Goal: Task Accomplishment & Management: Manage account settings

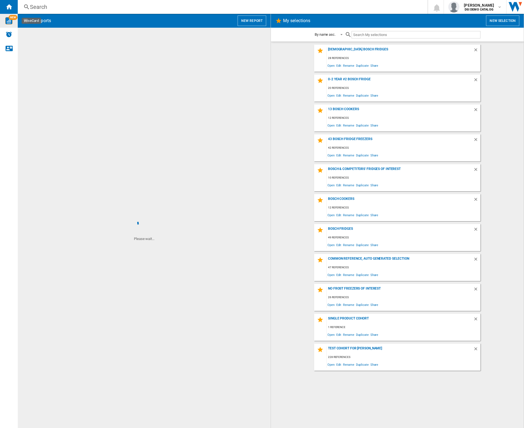
click at [11, 24] on img "WiseCard" at bounding box center [8, 20] width 7 height 7
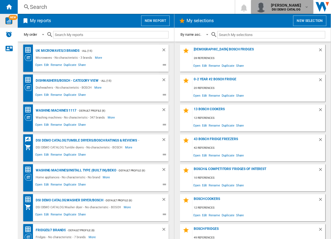
click at [286, 6] on span "brennan carlson" at bounding box center [286, 5] width 30 height 6
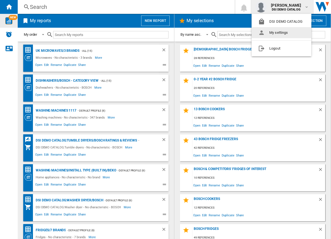
click at [277, 33] on button "My settings" at bounding box center [282, 32] width 60 height 11
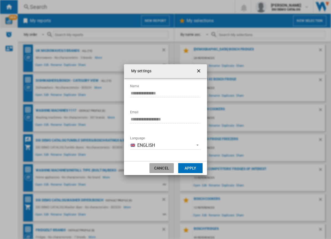
click at [159, 167] on button "Cancel" at bounding box center [162, 168] width 24 height 10
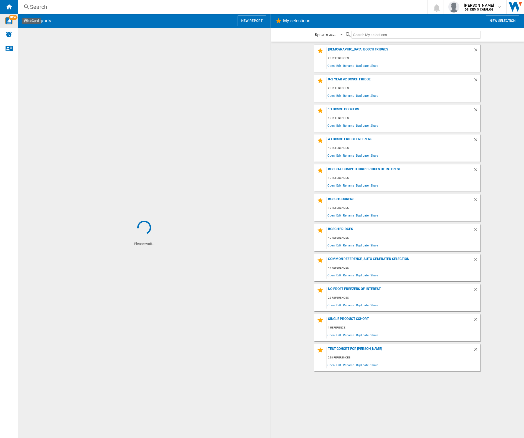
click at [7, 24] on div "NEW" at bounding box center [9, 21] width 18 height 14
